Goal: Use online tool/utility

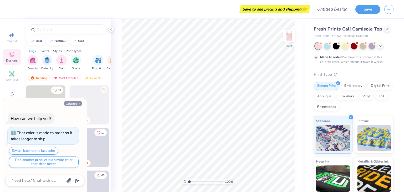
click at [73, 102] on button "Collapse" at bounding box center [73, 104] width 18 height 6
type textarea "x"
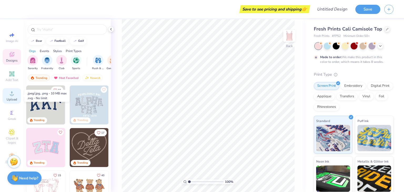
click at [12, 95] on icon at bounding box center [12, 94] width 4 height 4
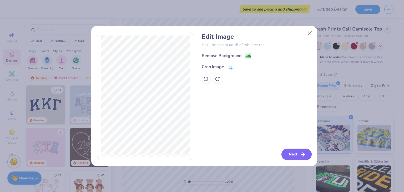
click at [290, 154] on button "Next" at bounding box center [297, 155] width 30 height 12
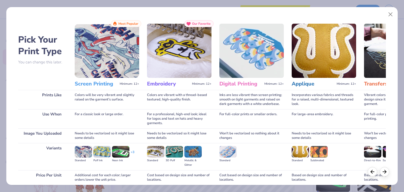
click at [107, 58] on img at bounding box center [107, 51] width 65 height 54
click at [93, 72] on img at bounding box center [107, 51] width 65 height 54
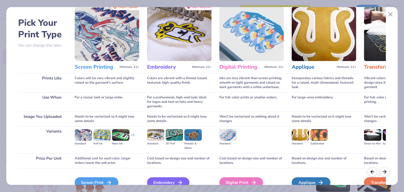
scroll to position [44, 0]
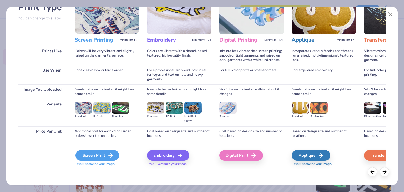
click at [93, 154] on div "Screen Print" at bounding box center [98, 155] width 44 height 11
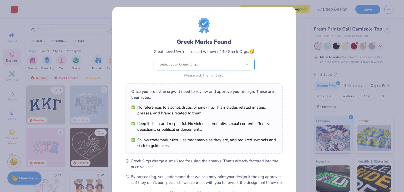
click at [219, 65] on div at bounding box center [201, 64] width 82 height 7
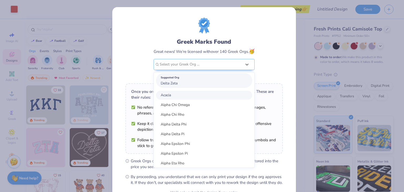
click at [174, 83] on span "Delta Zeta" at bounding box center [169, 83] width 17 height 5
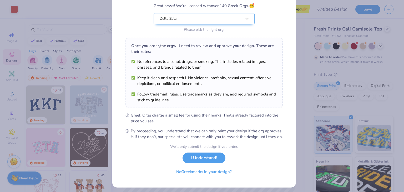
scroll to position [54, 0]
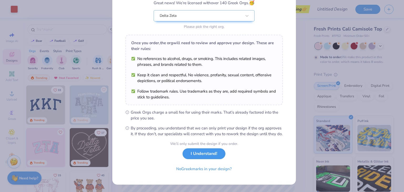
click at [201, 154] on button "I Understand!" at bounding box center [204, 153] width 43 height 11
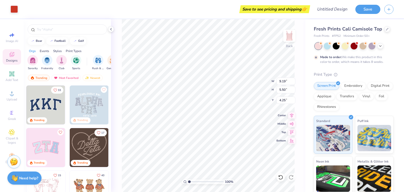
scroll to position [0, 0]
type input "5.79"
type input "3.46"
type input "2.15"
type input "6.22"
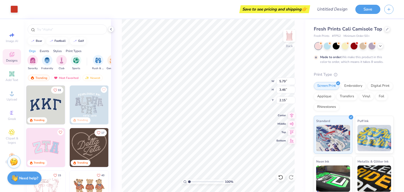
type input "3.72"
type input "1.71"
click at [112, 31] on icon at bounding box center [111, 29] width 4 height 4
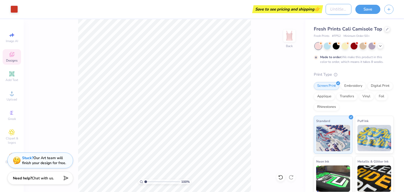
click at [326, 9] on input "Design Title" at bounding box center [339, 9] width 26 height 11
type input "W"
type input "DZ Set-TOP"
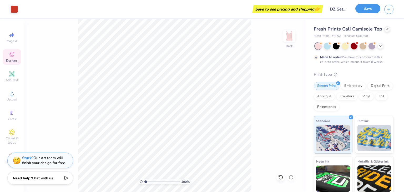
click at [363, 9] on button "Save" at bounding box center [368, 8] width 25 height 9
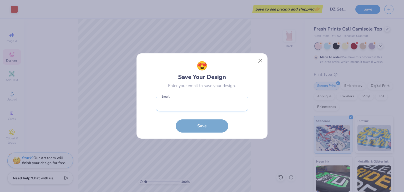
click at [182, 103] on input "email" at bounding box center [202, 104] width 93 height 14
type input "mojolie04@gmail.com"
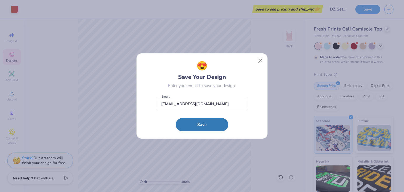
click at [204, 126] on button "Save" at bounding box center [202, 124] width 53 height 13
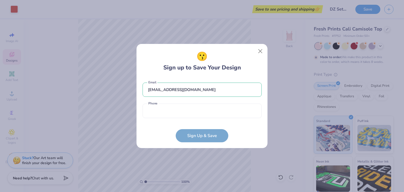
click at [187, 118] on div "mojolie04@gmail.com Email Phone is a required field Phone" at bounding box center [202, 98] width 119 height 43
click at [184, 112] on input "tel" at bounding box center [202, 111] width 119 height 14
type input "(172) 498-4132"
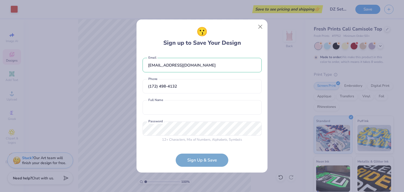
click at [161, 115] on div "Full Name is a required field Full Name" at bounding box center [202, 107] width 119 height 14
click at [161, 110] on input "text" at bounding box center [202, 107] width 119 height 14
type input "Monique Yauger"
click at [128, 128] on div "😗 Sign up to Save Your Design mojolie04@gmail.com Email (172) 498-4132 Phone Mo…" at bounding box center [202, 96] width 404 height 192
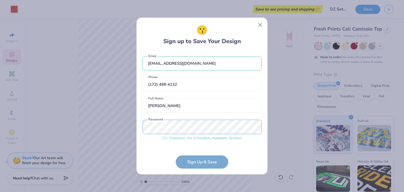
scroll to position [16, 0]
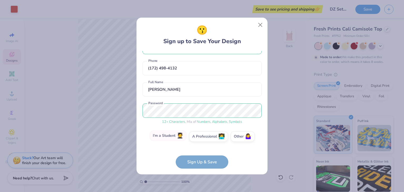
click at [169, 136] on label "I'm a Student 🧑‍🎓" at bounding box center [168, 136] width 37 height 11
click at [201, 153] on input "I'm a Student 🧑‍🎓" at bounding box center [202, 154] width 3 height 3
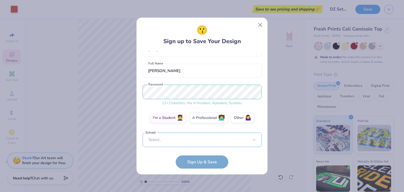
scroll to position [117, 0]
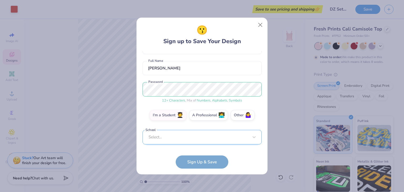
click at [176, 141] on div "Select..." at bounding box center [202, 137] width 119 height 14
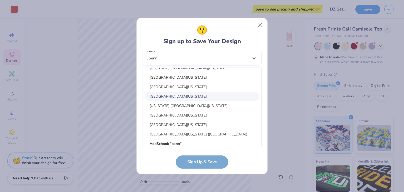
scroll to position [282, 0]
click at [192, 105] on div "California University of Pennsylvania" at bounding box center [202, 105] width 115 height 9
type input "penn"
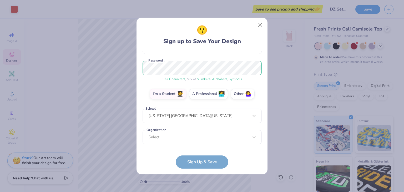
scroll to position [59, 0]
click at [192, 135] on div "option focused, 8 of 15. 15 results available. Use Up and Down to choose option…" at bounding box center [202, 178] width 119 height 96
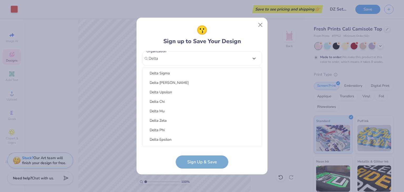
scroll to position [68, 0]
click at [174, 119] on div "Delta Zeta" at bounding box center [202, 119] width 115 height 9
type input "Delta"
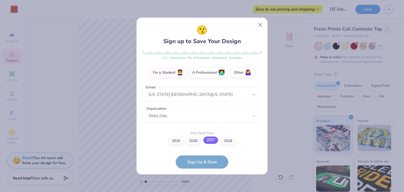
click at [208, 141] on label "2027" at bounding box center [211, 140] width 15 height 7
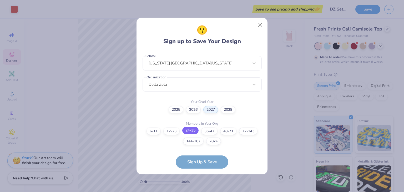
click at [191, 130] on label "24-35" at bounding box center [190, 130] width 16 height 7
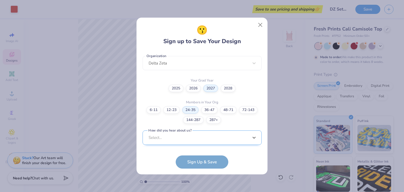
click at [205, 138] on div "option Word of Mouth focused, 8 of 15. 15 results available. Use Up and Down to…" at bounding box center [202, 179] width 119 height 96
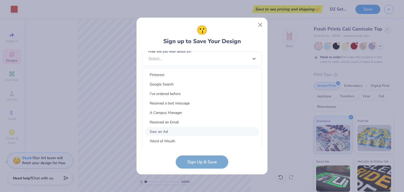
click at [194, 128] on div "Saw an Ad" at bounding box center [202, 131] width 115 height 9
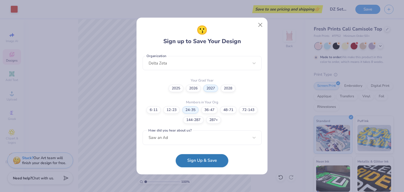
click at [211, 161] on button "Sign Up & Save" at bounding box center [202, 160] width 53 height 13
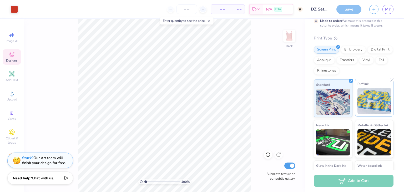
scroll to position [65, 0]
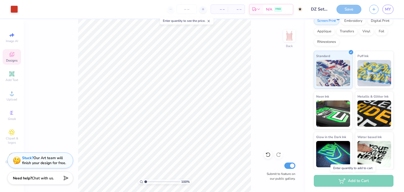
click at [344, 181] on div "Add to Cart" at bounding box center [354, 181] width 80 height 12
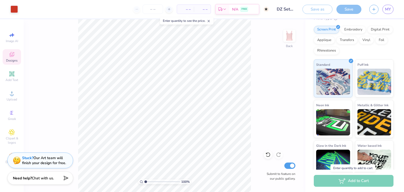
scroll to position [74, 0]
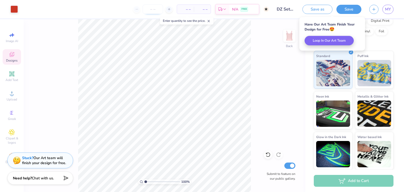
click at [153, 9] on input "number" at bounding box center [153, 8] width 21 height 9
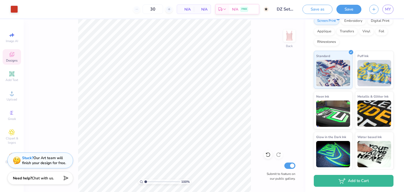
type input "50"
click at [191, 9] on span "N/A" at bounding box center [185, 10] width 11 height 6
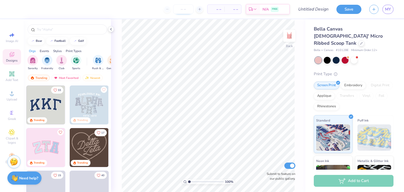
click at [185, 8] on input "number" at bounding box center [183, 8] width 21 height 9
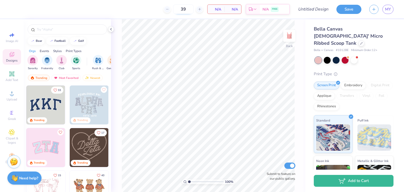
type input "3"
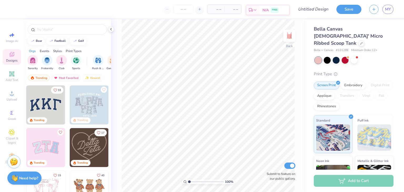
click at [257, 8] on icon at bounding box center [255, 10] width 4 height 4
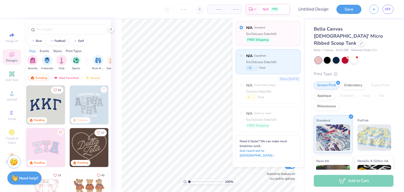
click at [283, 58] on div "N/A Expedited Est. Delivery Date: N/A – – Total" at bounding box center [268, 61] width 65 height 25
radio input "false"
radio input "true"
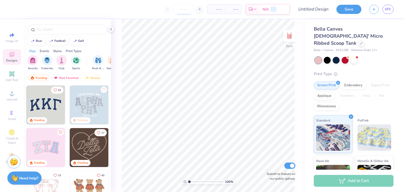
click at [187, 11] on input "number" at bounding box center [183, 8] width 21 height 9
type input "30"
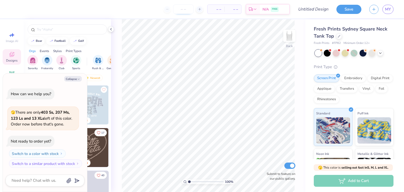
click at [178, 11] on input "number" at bounding box center [183, 8] width 21 height 9
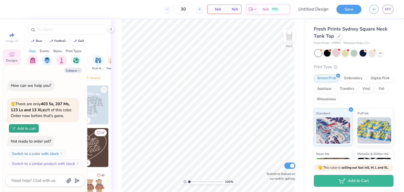
type input "30"
click at [338, 52] on div at bounding box center [336, 52] width 7 height 7
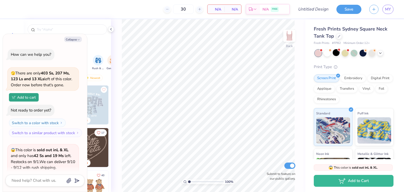
scroll to position [52, 0]
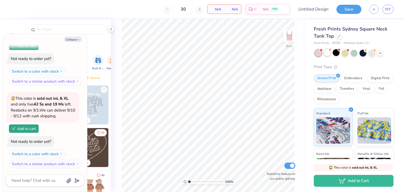
click at [327, 53] on div at bounding box center [327, 52] width 7 height 7
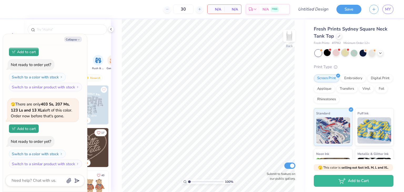
click at [344, 53] on div at bounding box center [345, 52] width 7 height 7
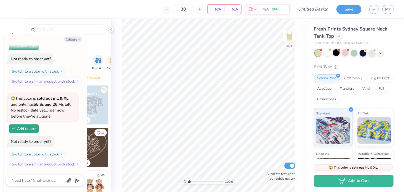
type textarea "x"
